Goal: Task Accomplishment & Management: Use online tool/utility

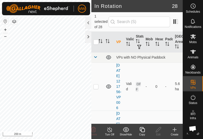
click at [141, 130] on icon at bounding box center [142, 130] width 6 height 6
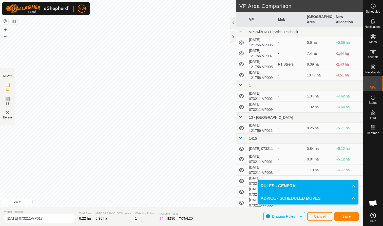
click at [203, 139] on span "Save" at bounding box center [347, 217] width 9 height 4
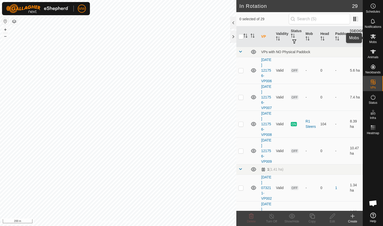
click at [203, 37] on icon at bounding box center [373, 36] width 6 height 6
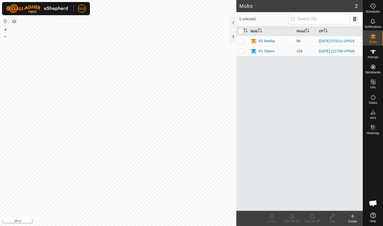
click at [203, 42] on p-checkbox at bounding box center [241, 41] width 5 height 4
checkbox input "true"
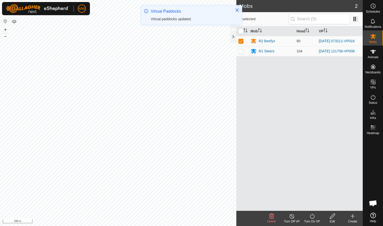
click at [203, 139] on div "Turn On VP" at bounding box center [312, 222] width 20 height 5
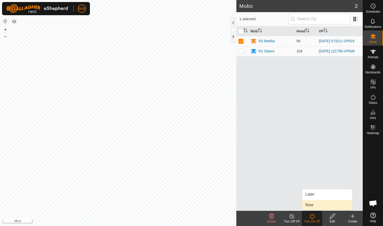
click at [203, 139] on link "Now" at bounding box center [328, 205] width 50 height 10
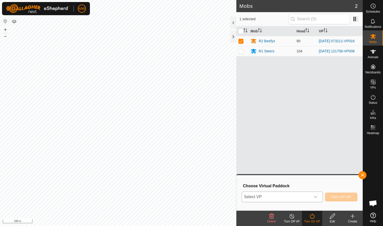
click at [203, 139] on icon "dropdown trigger" at bounding box center [316, 197] width 4 height 2
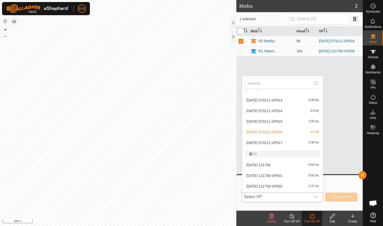
scroll to position [235, 0]
click at [203, 139] on li "[DATE] 073211-VP017 5.96 ha" at bounding box center [282, 142] width 81 height 10
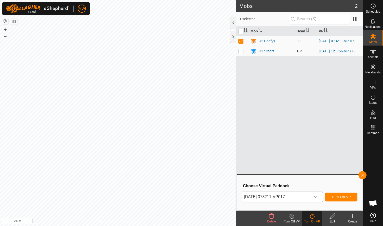
click at [203, 139] on span "Turn On VP" at bounding box center [342, 197] width 20 height 4
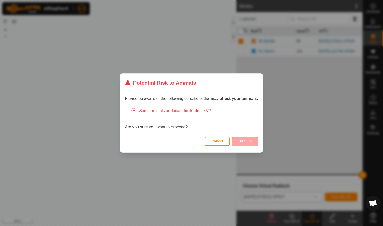
click at [203, 139] on span "Turn On" at bounding box center [245, 141] width 14 height 4
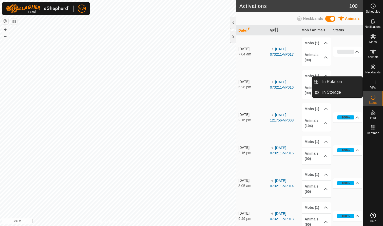
click at [373, 83] on icon at bounding box center [373, 82] width 6 height 6
click at [336, 81] on link "In Rotation" at bounding box center [341, 82] width 43 height 10
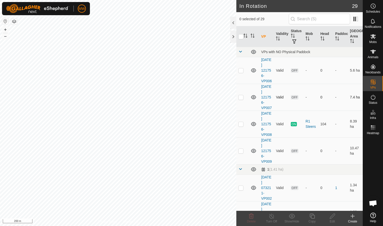
checkbox input "true"
click at [313, 217] on icon at bounding box center [312, 217] width 6 height 6
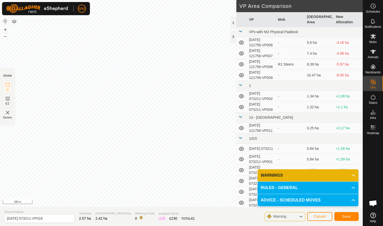
click at [349, 217] on span "Save" at bounding box center [347, 217] width 9 height 4
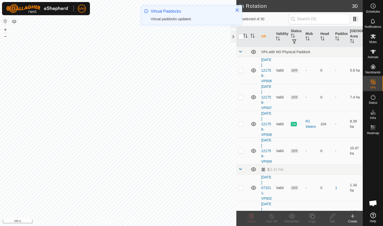
checkbox input "true"
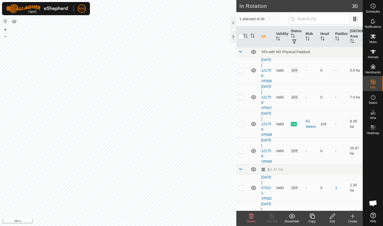
click at [312, 218] on icon at bounding box center [312, 217] width 6 height 6
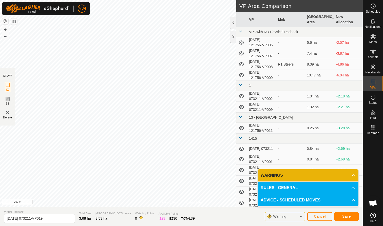
click at [346, 217] on span "Save" at bounding box center [347, 217] width 9 height 4
